Goal: Information Seeking & Learning: Learn about a topic

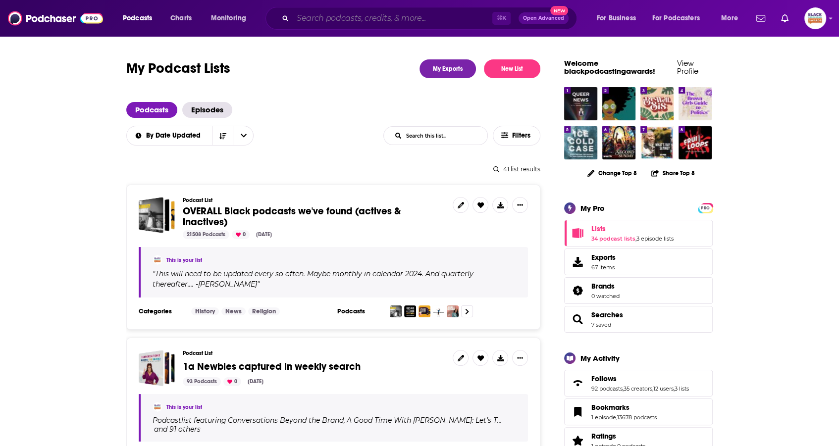
click at [322, 22] on input "Search podcasts, credits, & more..." at bounding box center [393, 18] width 200 height 16
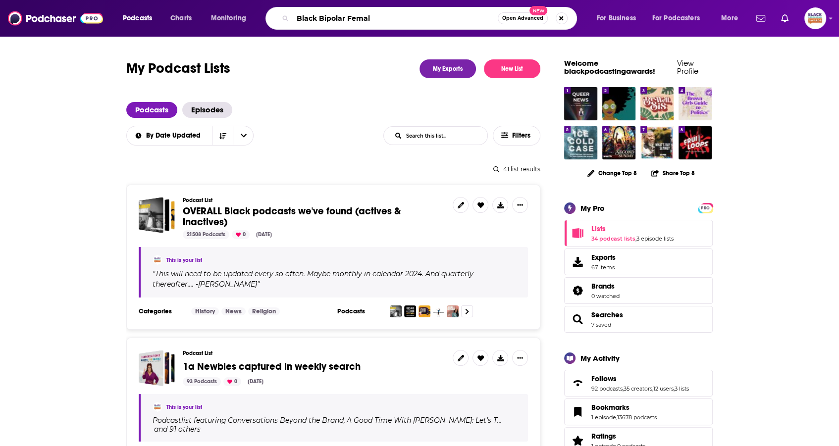
type input "Black Bipolar [DEMOGRAPHIC_DATA]"
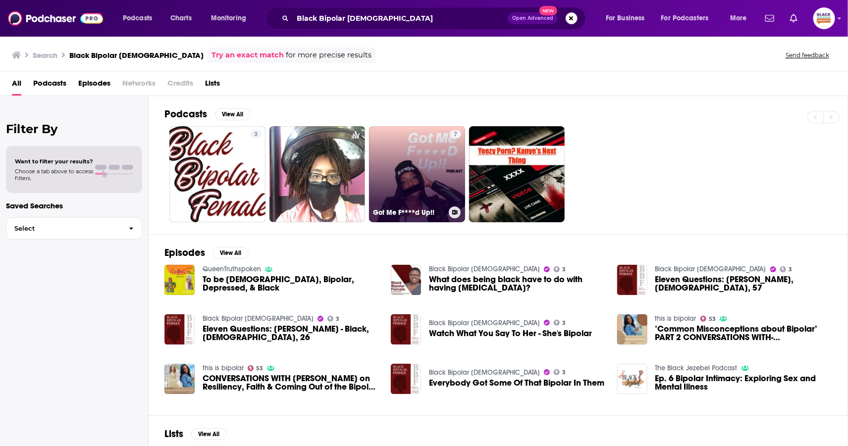
click at [403, 138] on link "7 Got Me F****d Up!!" at bounding box center [417, 174] width 96 height 96
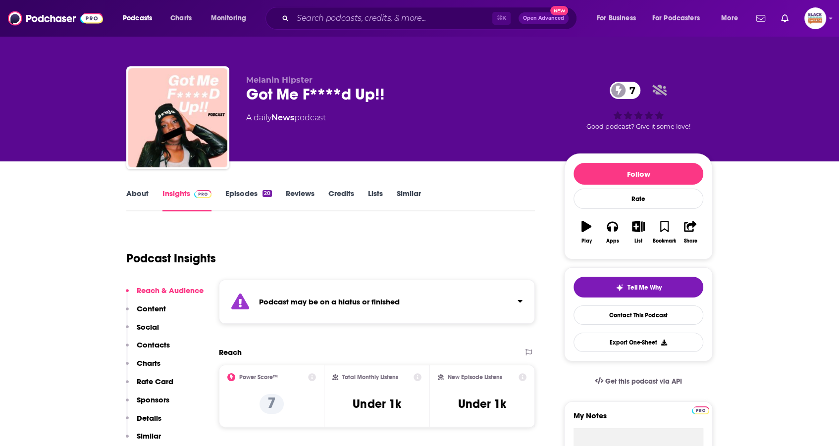
click at [463, 296] on div "Podcast may be on a hiatus or finished" at bounding box center [377, 302] width 316 height 44
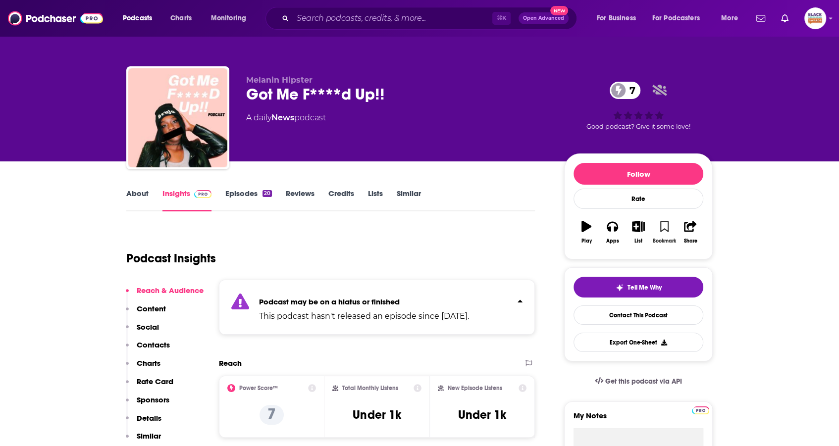
click at [661, 225] on icon "button" at bounding box center [664, 226] width 8 height 11
click at [641, 227] on icon "button" at bounding box center [639, 226] width 12 height 11
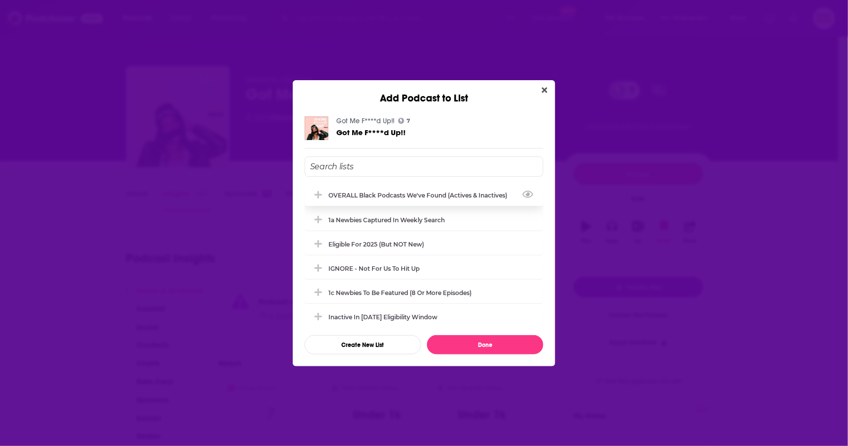
click at [429, 192] on div "OVERALL Black podcasts we've found (actives & inactives)" at bounding box center [420, 195] width 185 height 7
drag, startPoint x: 397, startPoint y: 314, endPoint x: 401, endPoint y: 317, distance: 5.1
click at [397, 314] on div "Inactive in [DATE] eligibility window" at bounding box center [385, 316] width 115 height 7
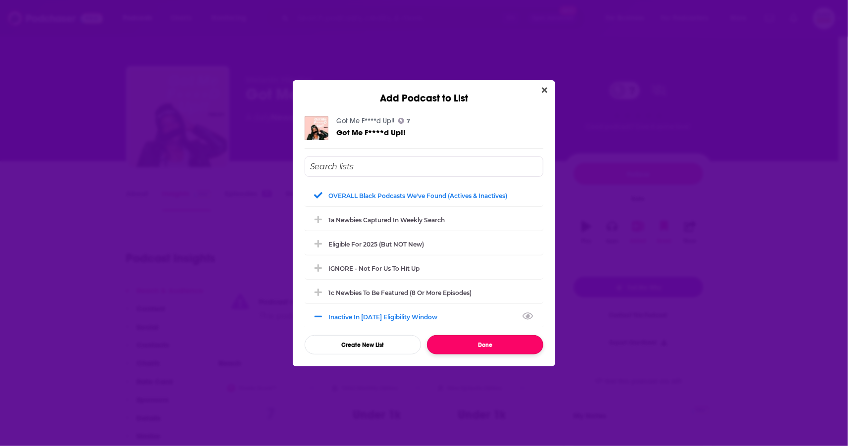
click at [484, 339] on button "Done" at bounding box center [485, 344] width 116 height 19
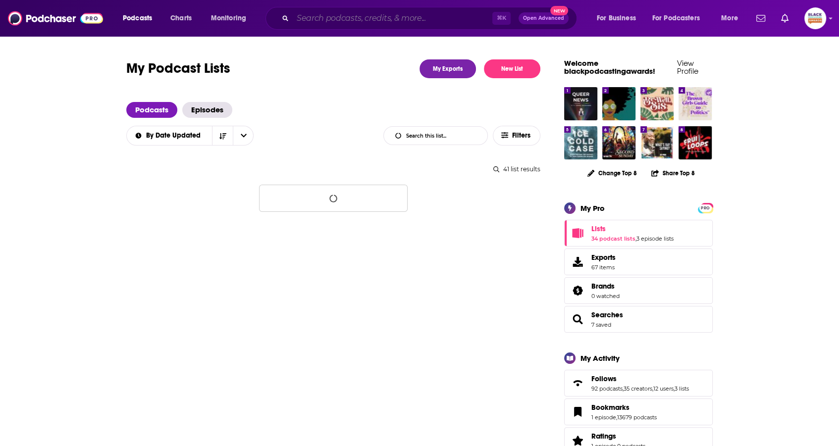
click at [338, 24] on input "Search podcasts, credits, & more..." at bounding box center [393, 18] width 200 height 16
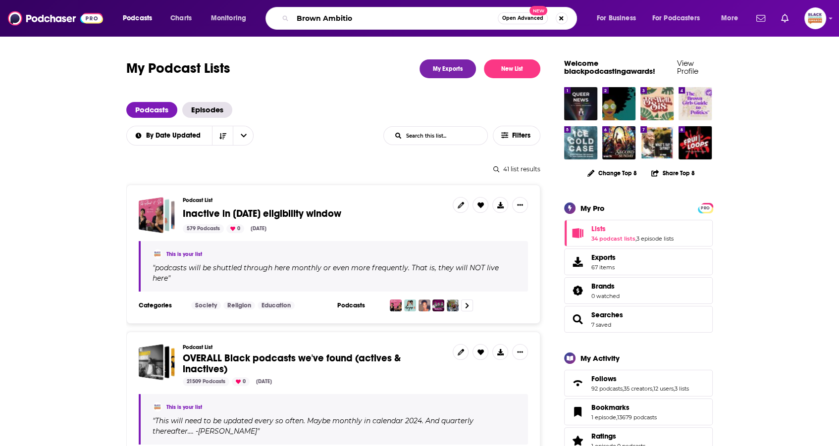
type input "Brown Ambition"
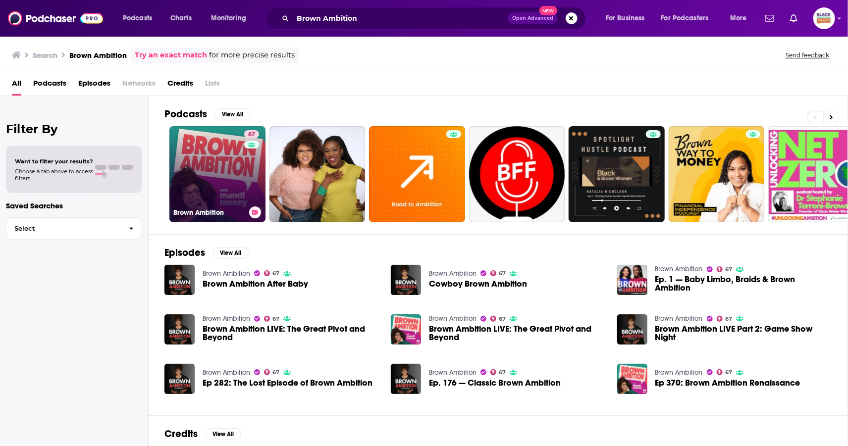
click at [196, 149] on link "67 Brown Ambition" at bounding box center [217, 174] width 96 height 96
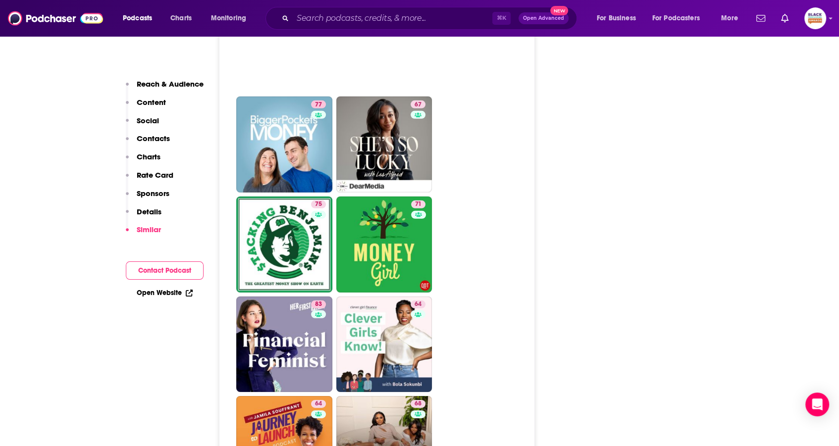
scroll to position [2644, 0]
